Goal: Task Accomplishment & Management: Use online tool/utility

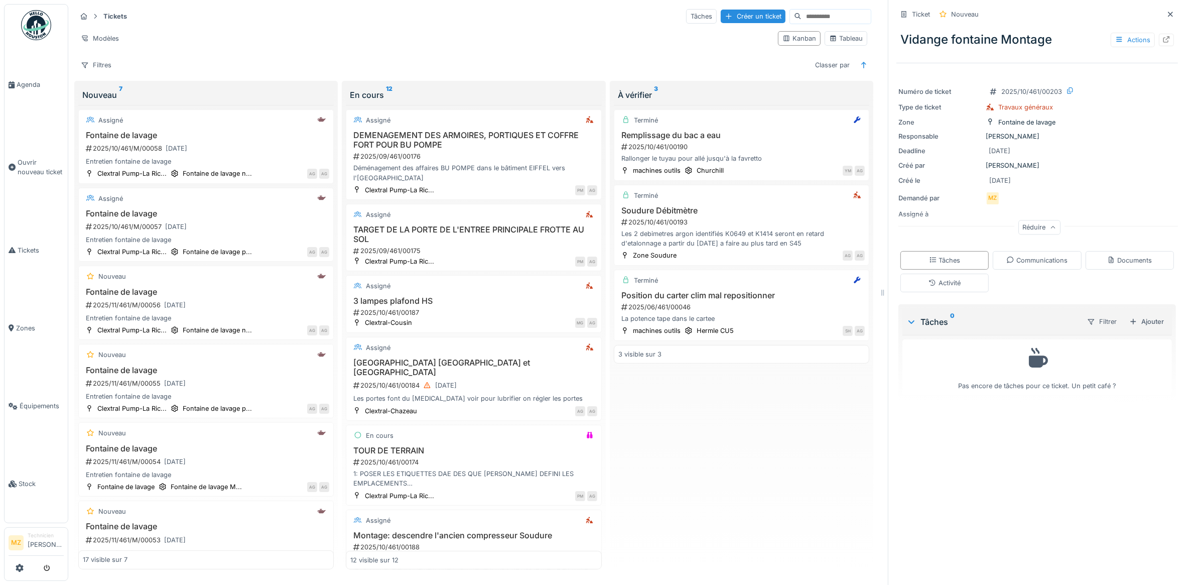
scroll to position [932, 0]
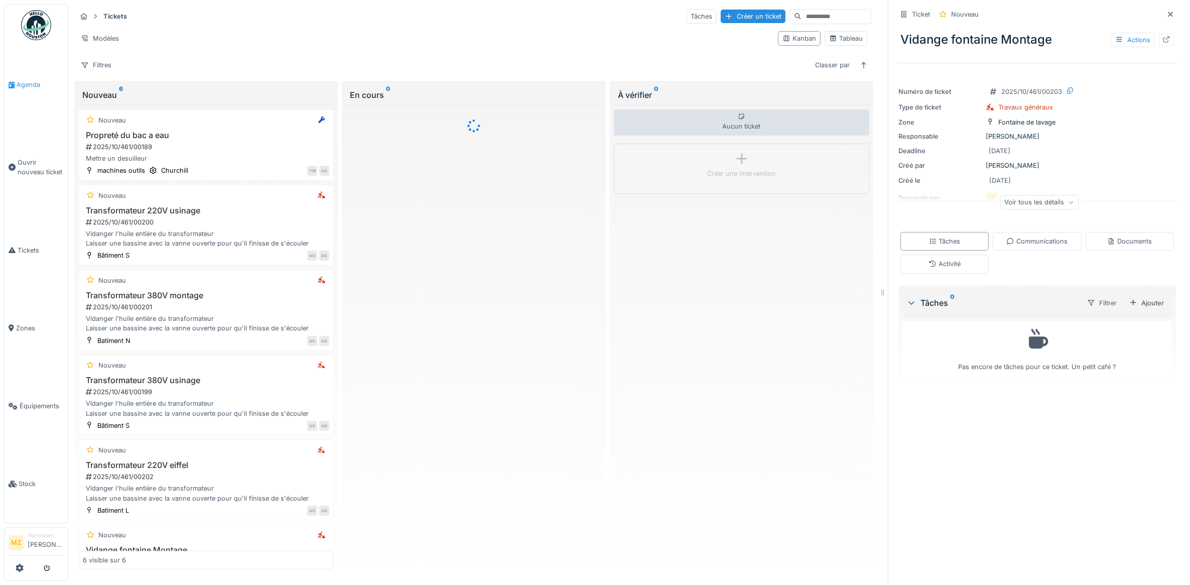
click at [36, 85] on span "Agenda" at bounding box center [40, 85] width 47 height 10
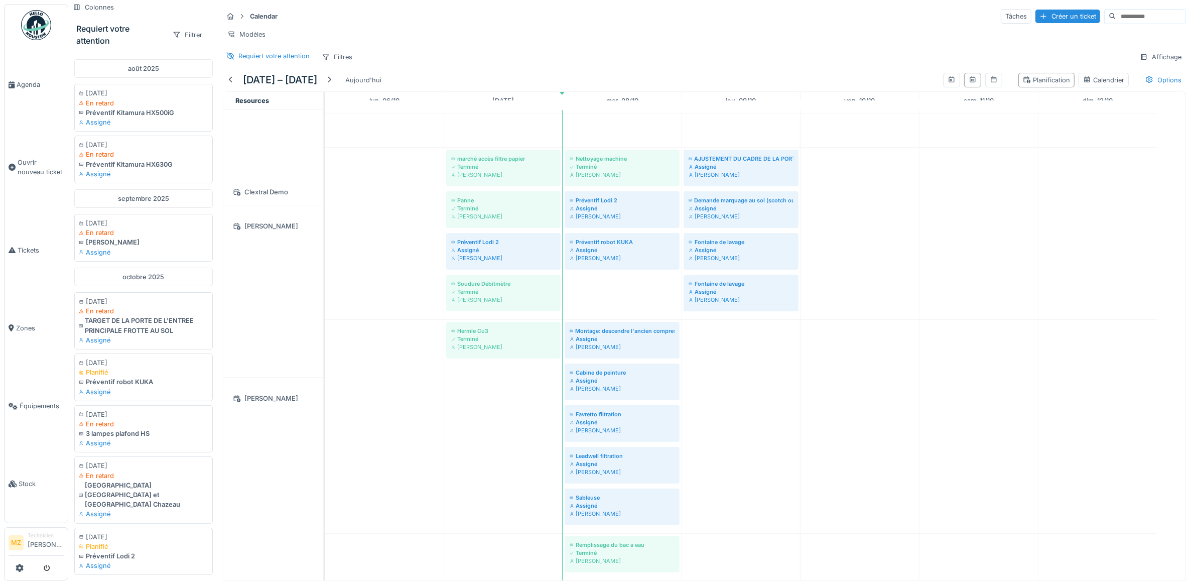
scroll to position [123, 0]
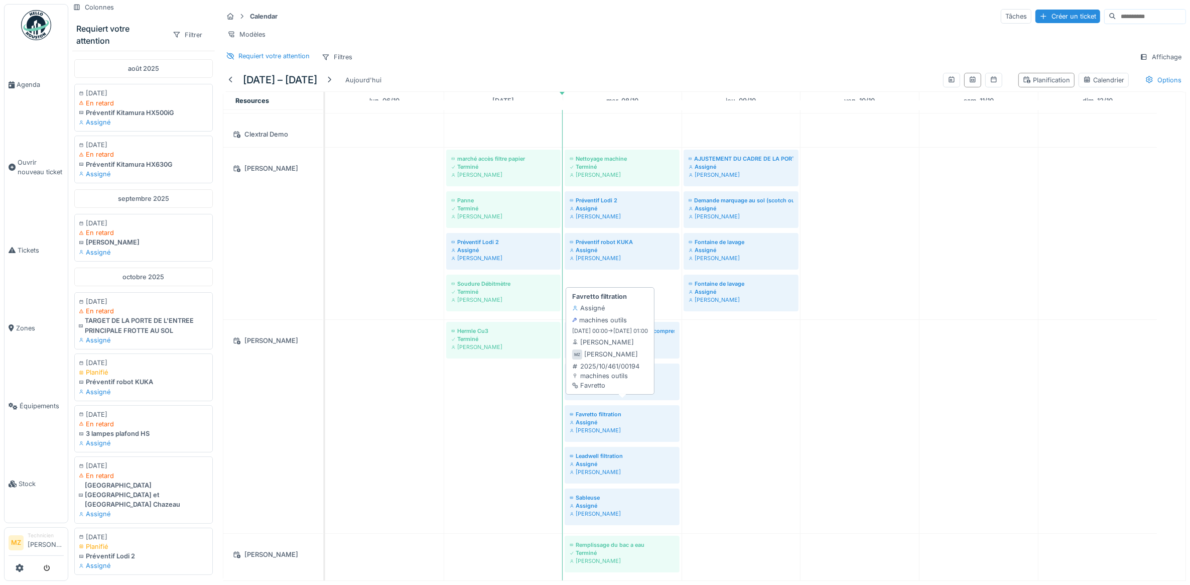
click at [613, 426] on div "[PERSON_NAME]" at bounding box center [622, 430] width 105 height 8
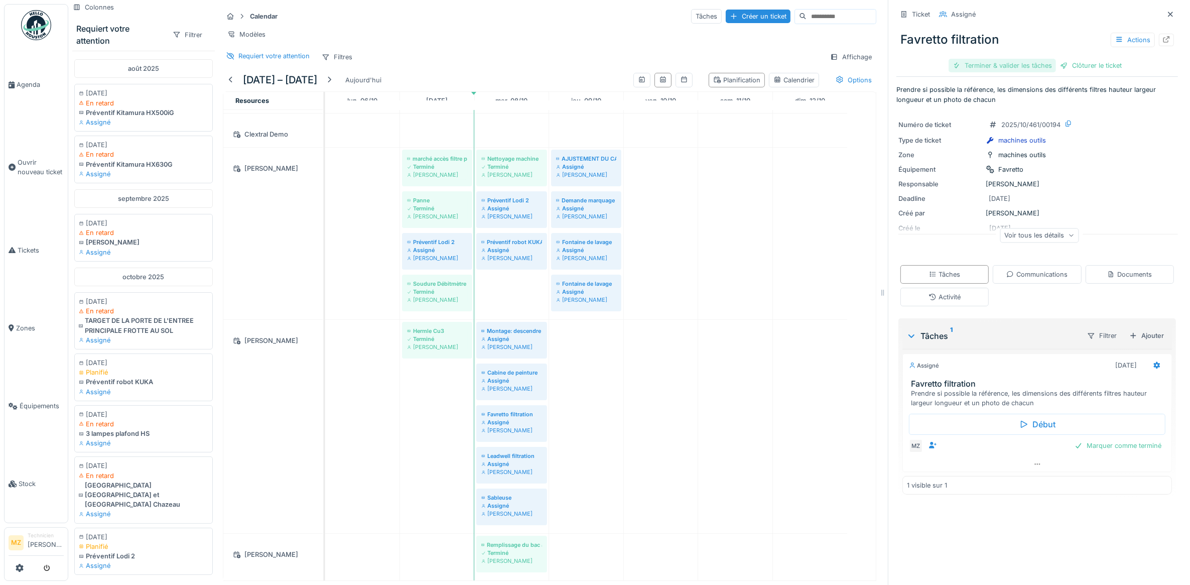
click at [1004, 64] on div "Terminer & valider les tâches" at bounding box center [1001, 66] width 107 height 14
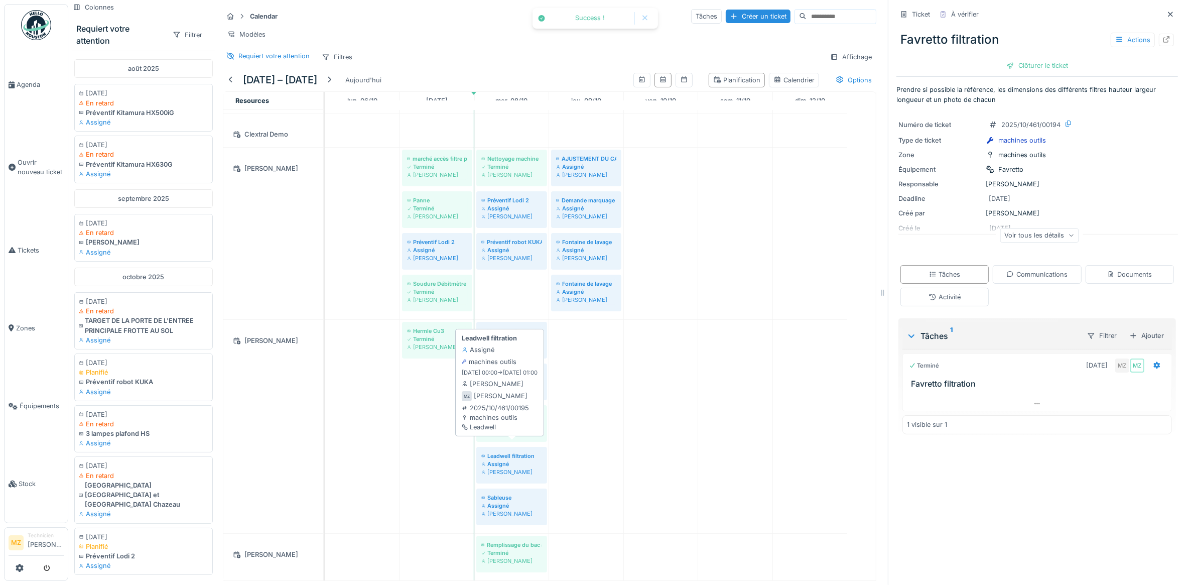
click at [525, 452] on div "Leadwell filtration" at bounding box center [511, 456] width 61 height 8
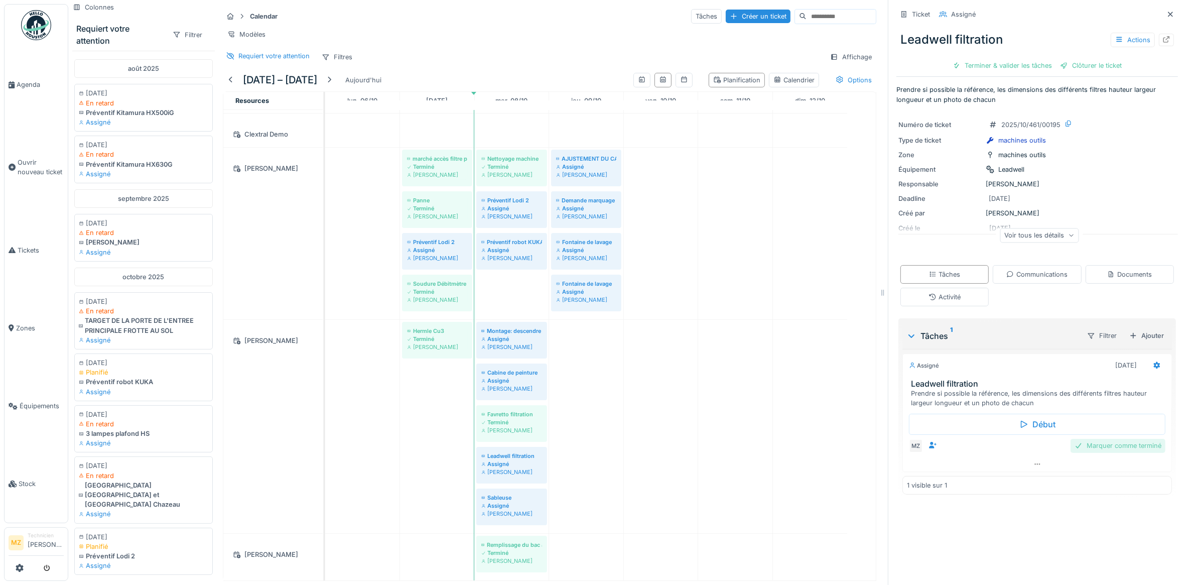
click at [1090, 452] on div "Marquer comme terminé" at bounding box center [1117, 446] width 95 height 14
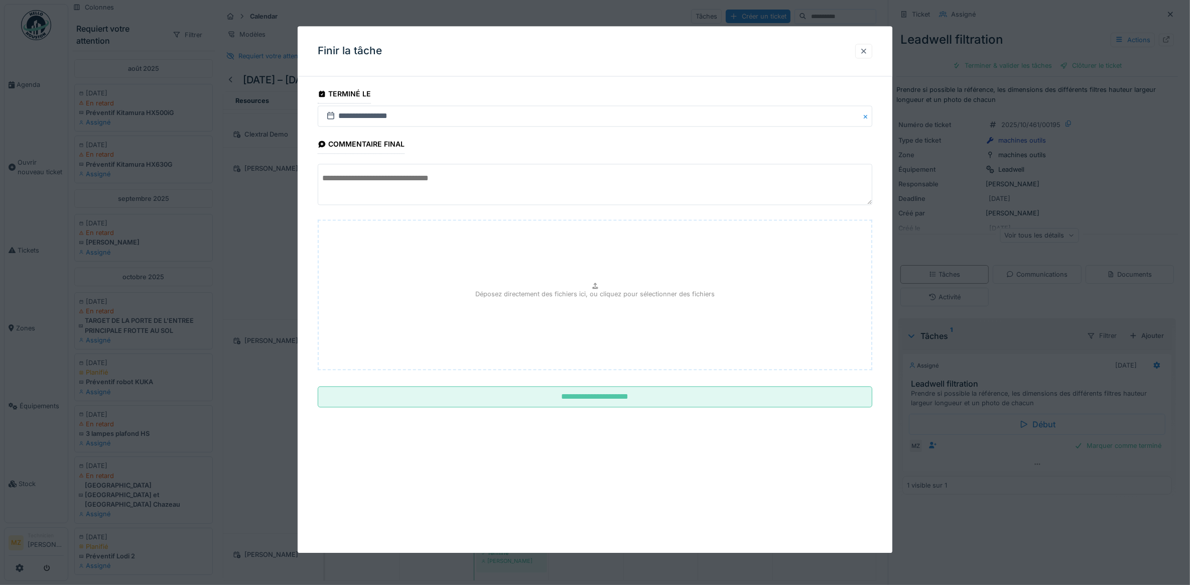
click at [868, 51] on div at bounding box center [864, 51] width 8 height 10
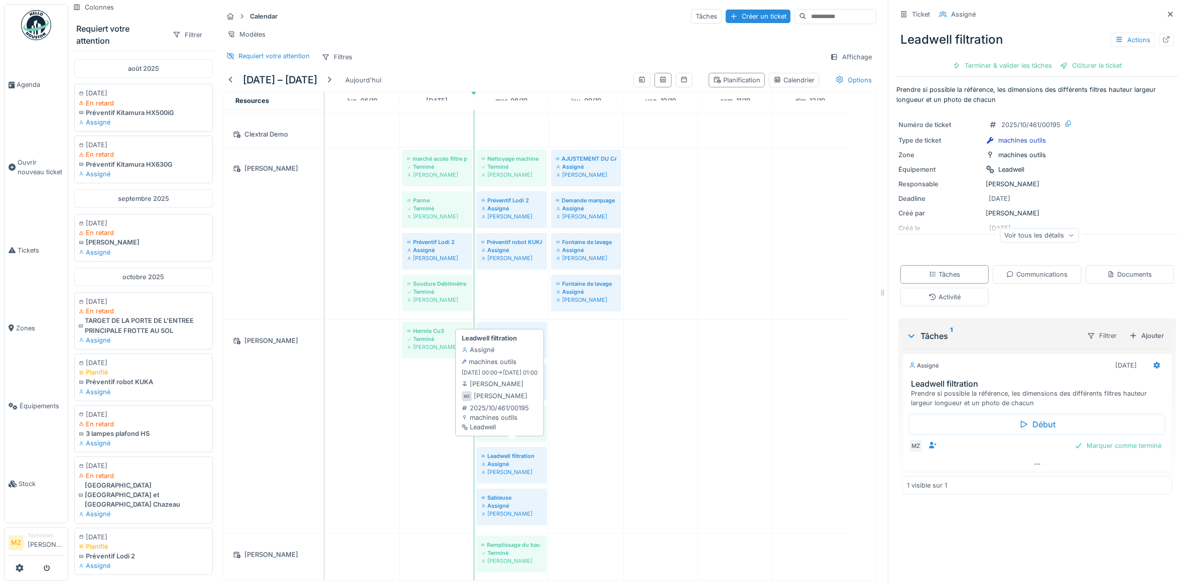
click at [528, 468] on div "[PERSON_NAME]" at bounding box center [511, 472] width 61 height 8
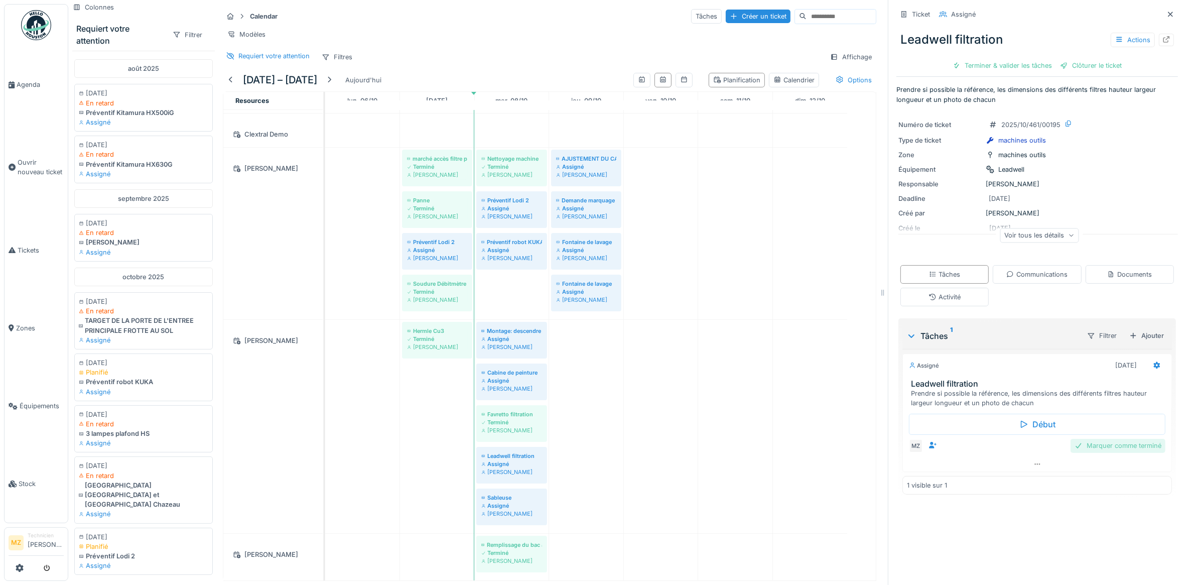
click at [1115, 448] on div "Marquer comme terminé" at bounding box center [1117, 446] width 95 height 14
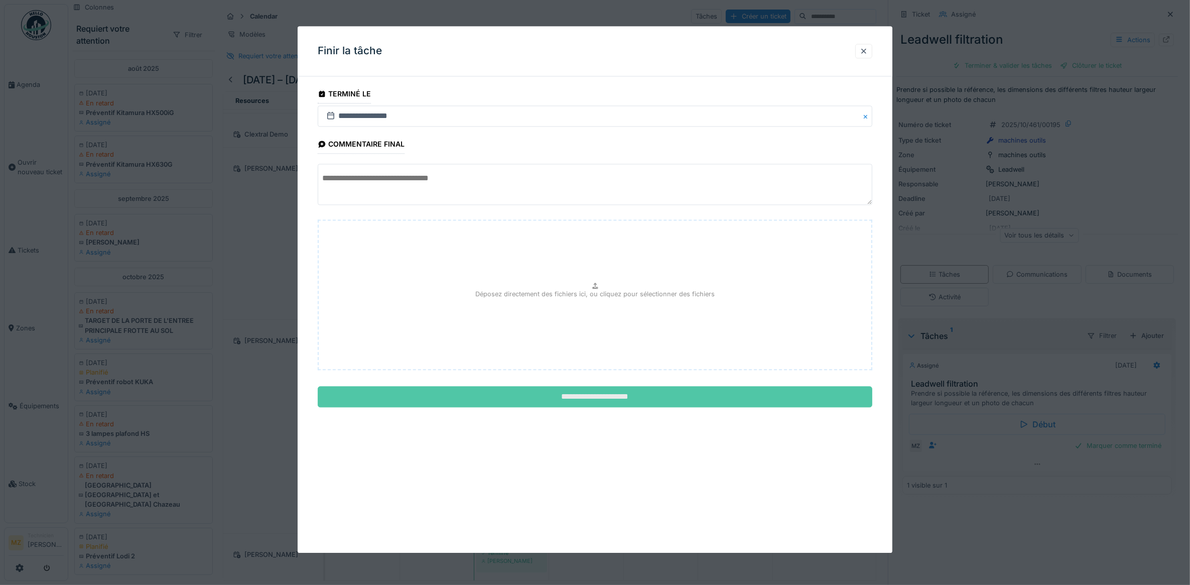
click at [661, 395] on input "**********" at bounding box center [595, 396] width 555 height 21
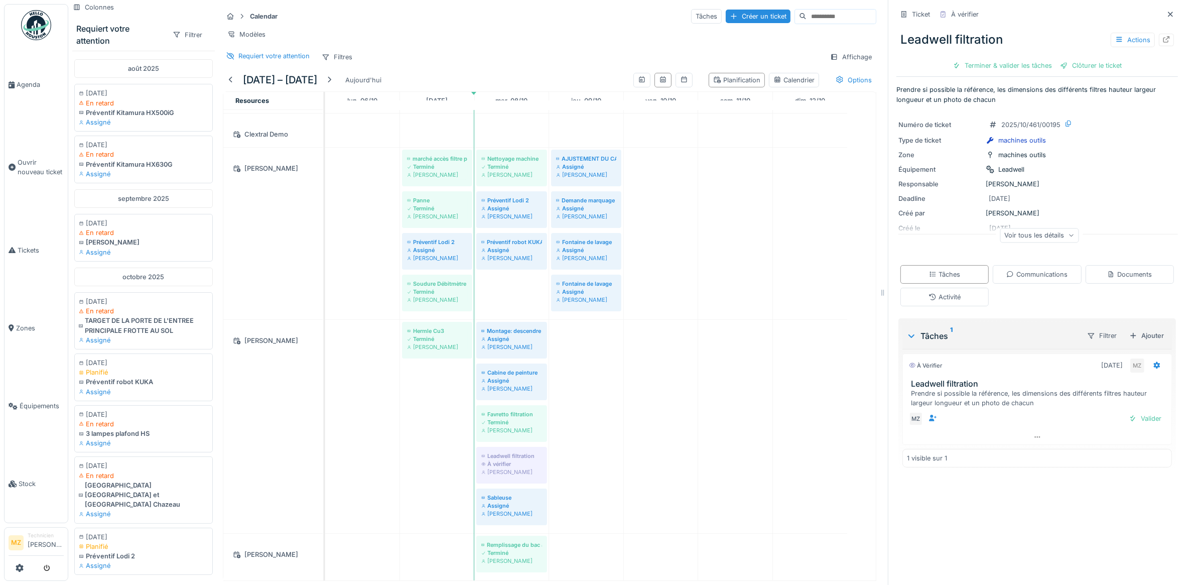
scroll to position [9, 0]
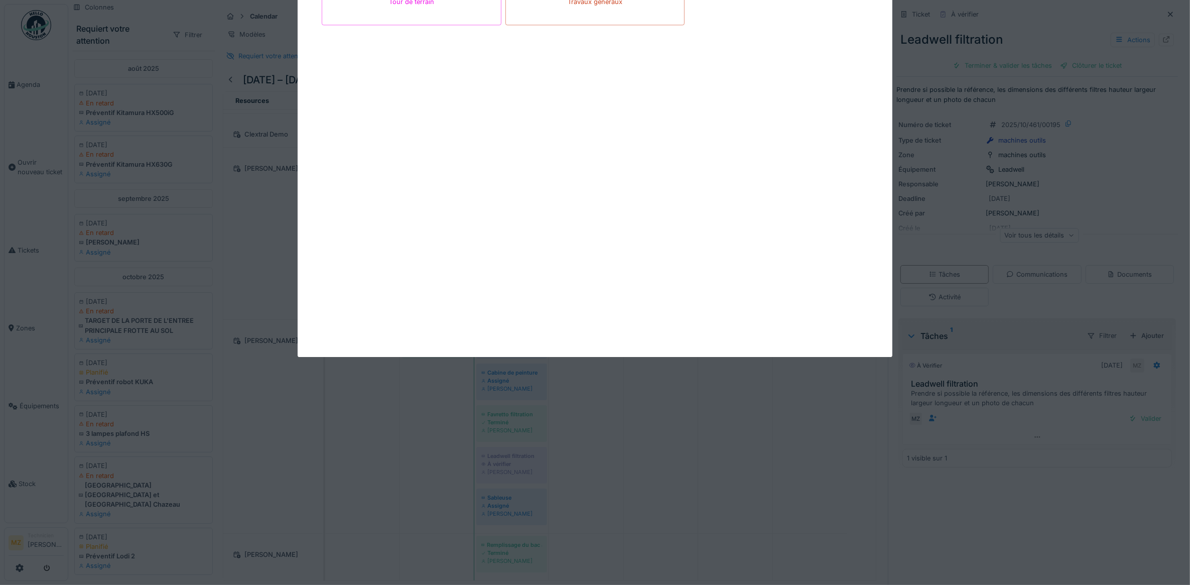
click at [527, 321] on div "Ouvrir nouveau ticket Chantier 5S Évacuation de déchets machines outils Tour de…" at bounding box center [629, 292] width 1122 height 585
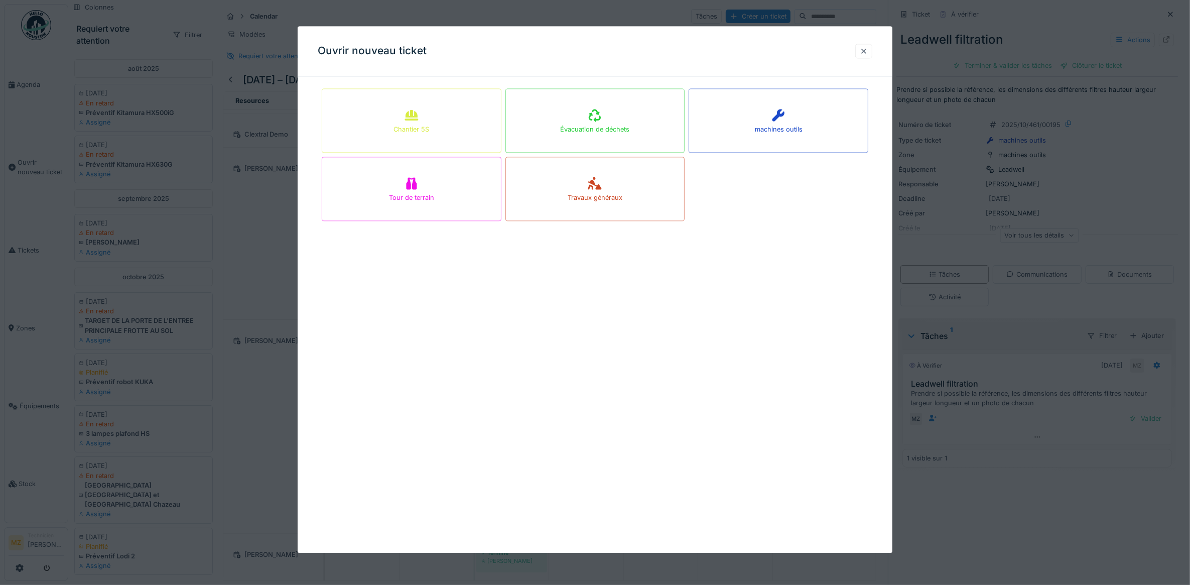
click at [872, 50] on div at bounding box center [863, 51] width 17 height 15
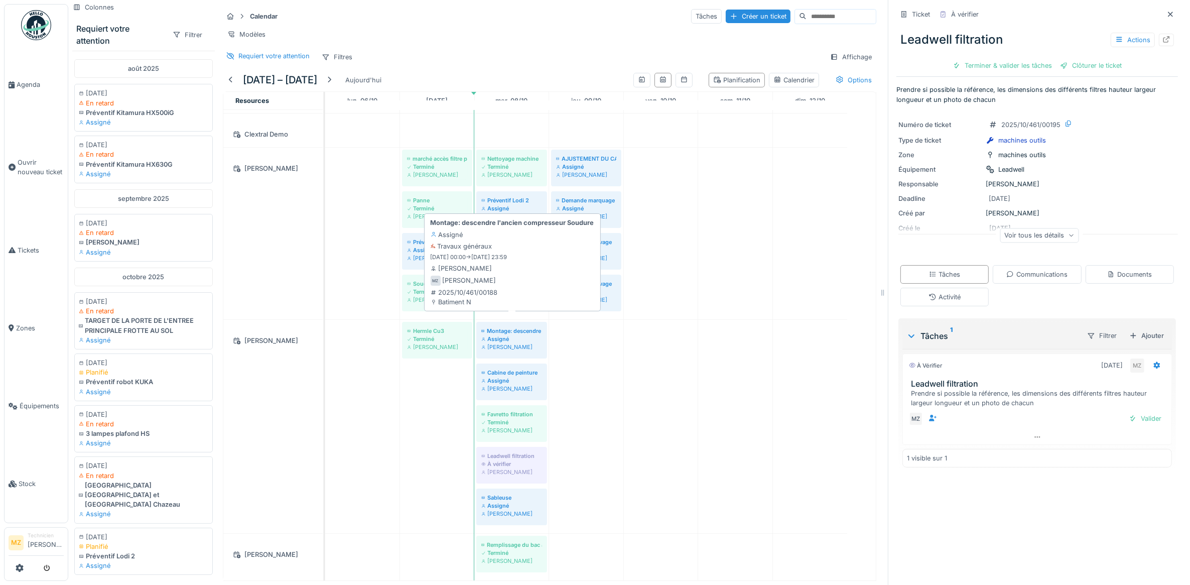
click at [525, 335] on div "Assigné" at bounding box center [511, 339] width 61 height 8
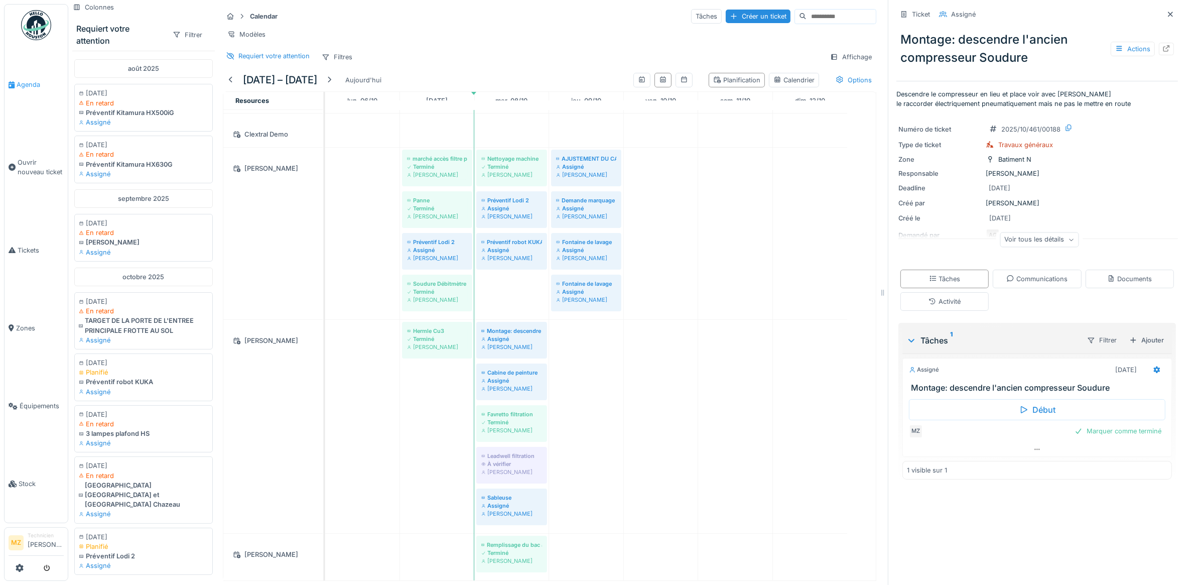
click at [28, 84] on span "Agenda" at bounding box center [40, 85] width 47 height 10
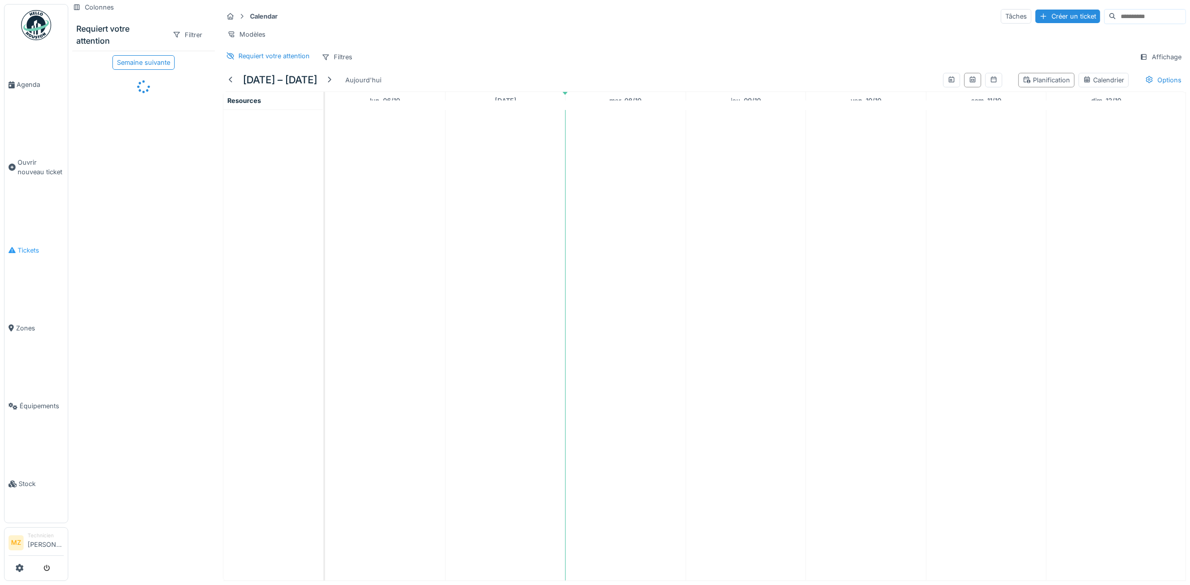
click at [31, 256] on link "Tickets" at bounding box center [36, 250] width 63 height 78
